Goal: Task Accomplishment & Management: Use online tool/utility

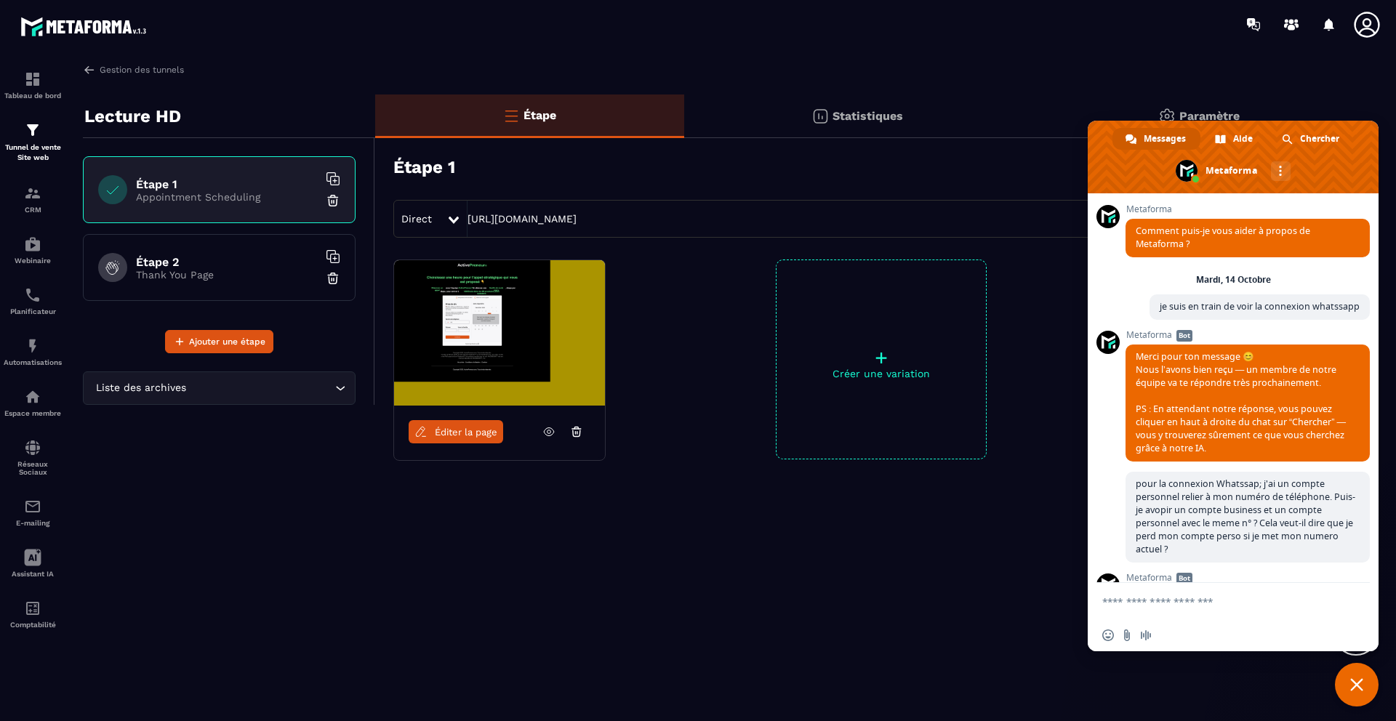
scroll to position [369, 0]
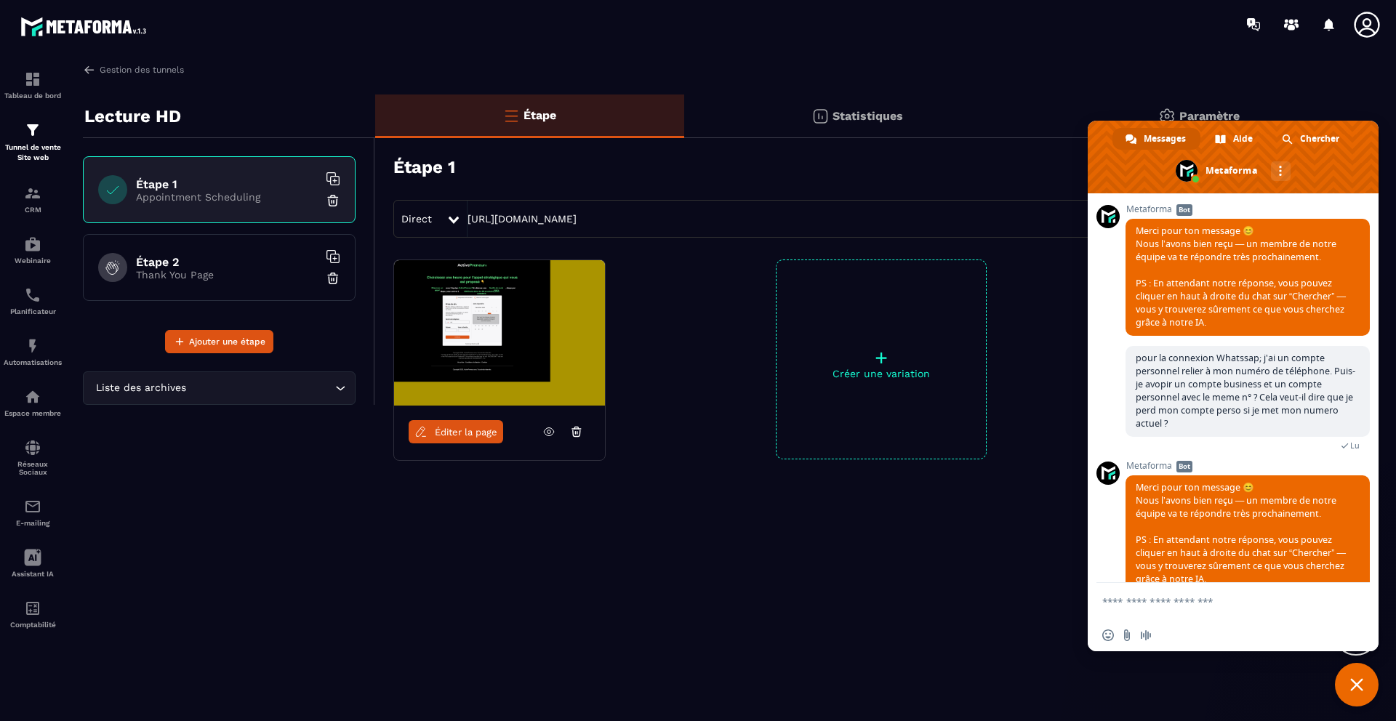
click at [575, 432] on icon at bounding box center [575, 433] width 1 height 2
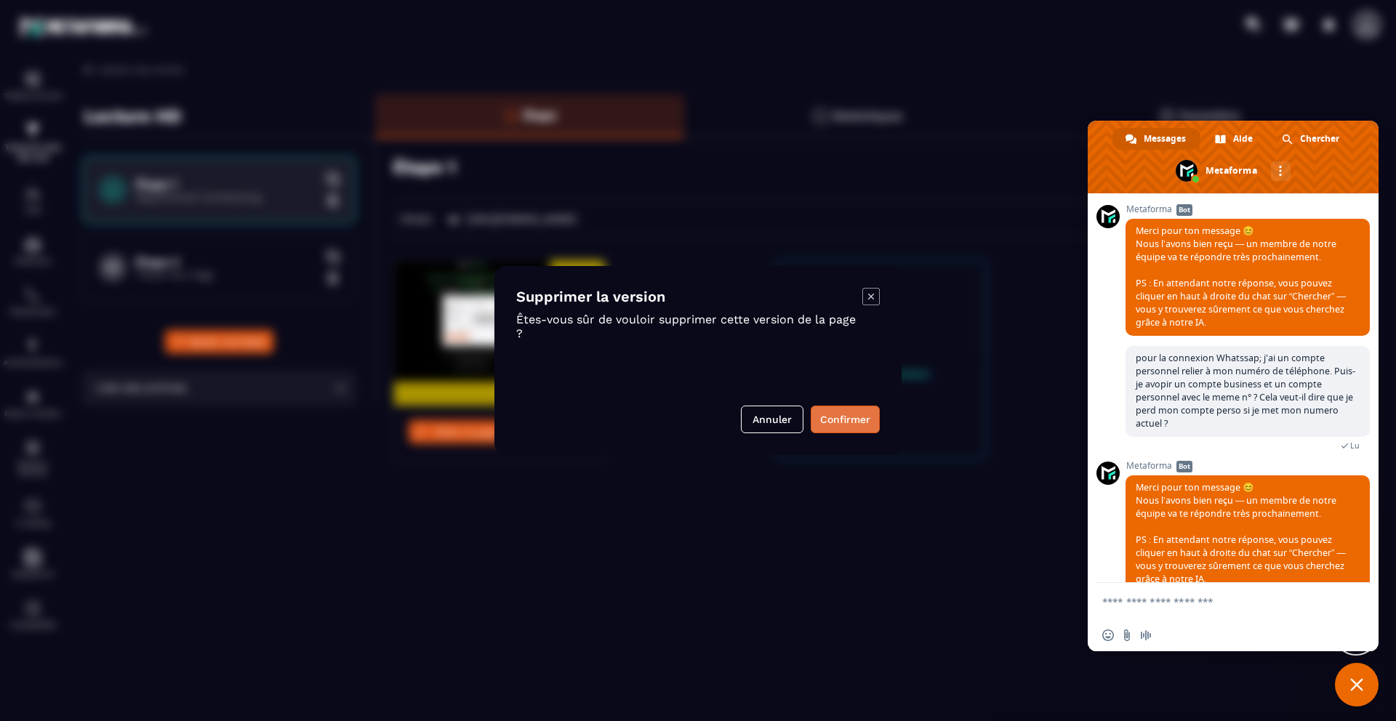
click at [833, 420] on button "Confirmer" at bounding box center [845, 420] width 69 height 28
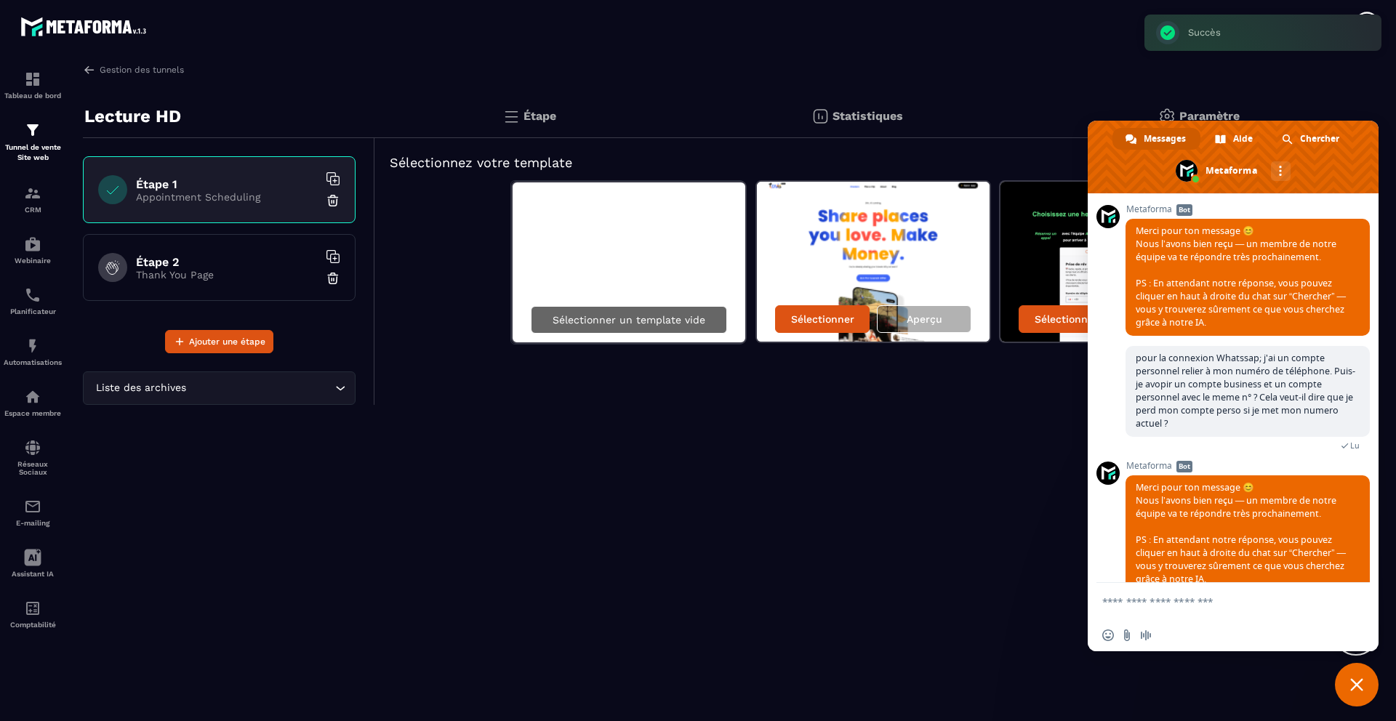
click at [697, 320] on p "Sélectionner un template vide" at bounding box center [629, 320] width 153 height 12
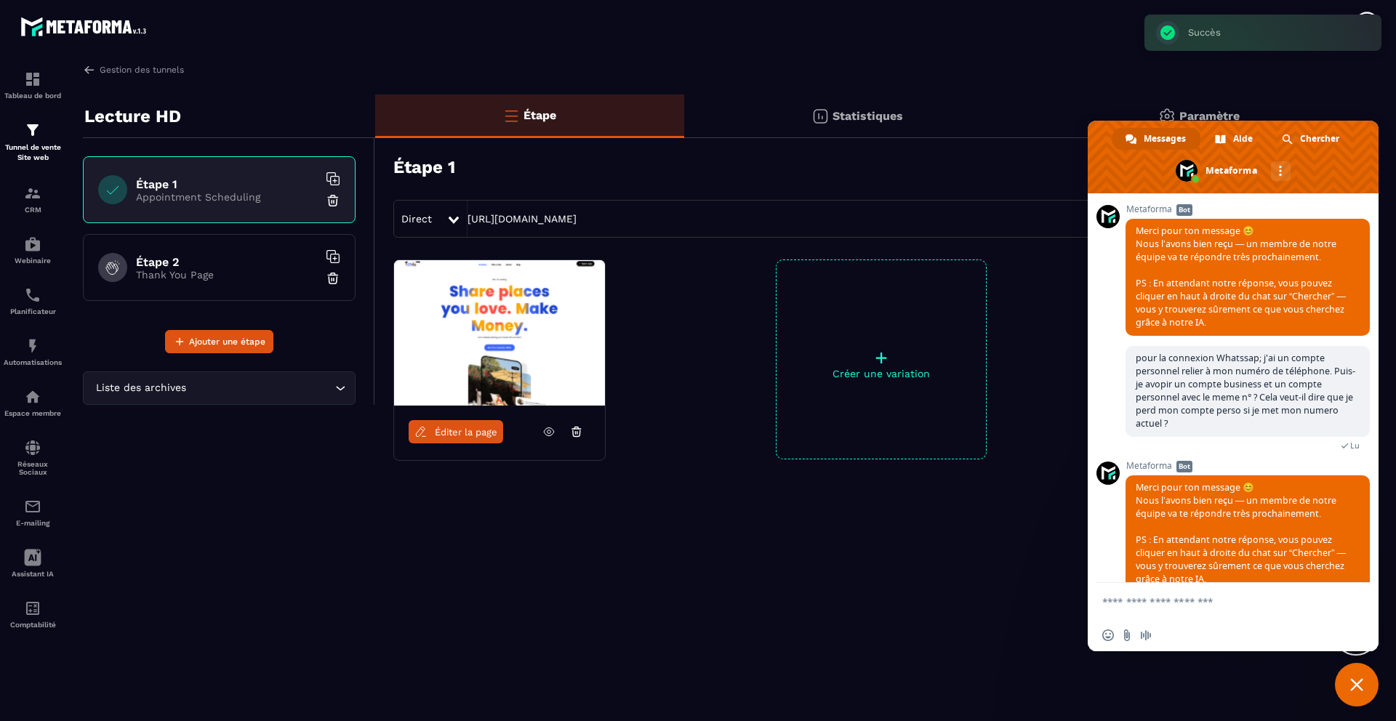
click at [468, 436] on span "Éditer la page" at bounding box center [466, 432] width 63 height 11
